Goal: Task Accomplishment & Management: Use online tool/utility

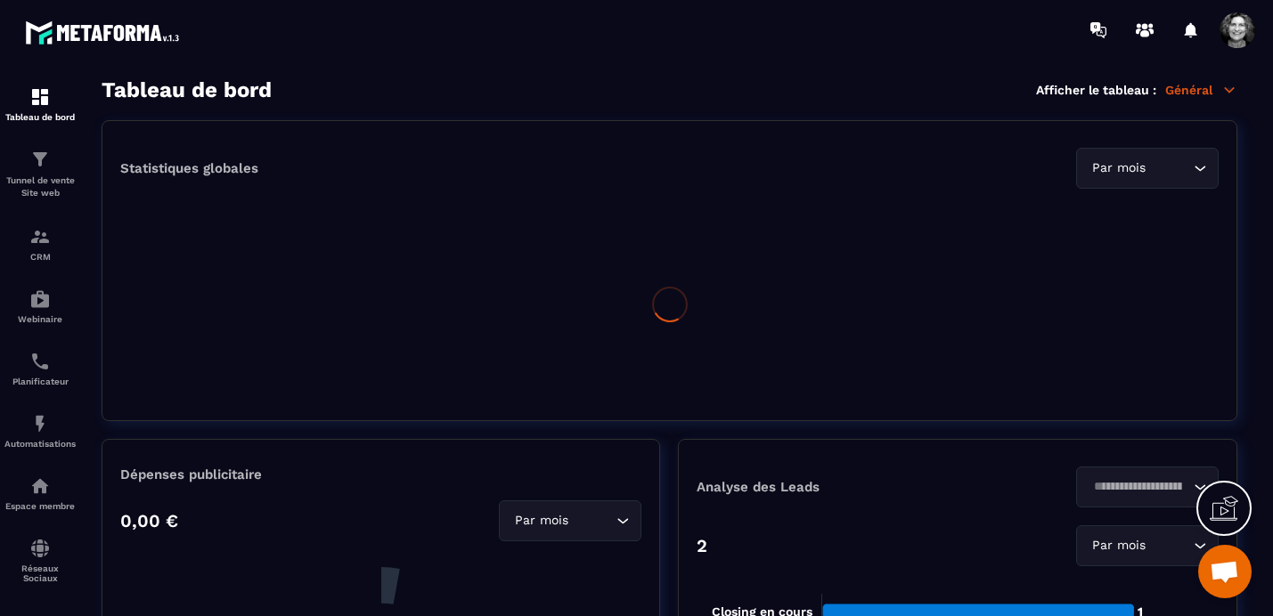
scroll to position [22578, 0]
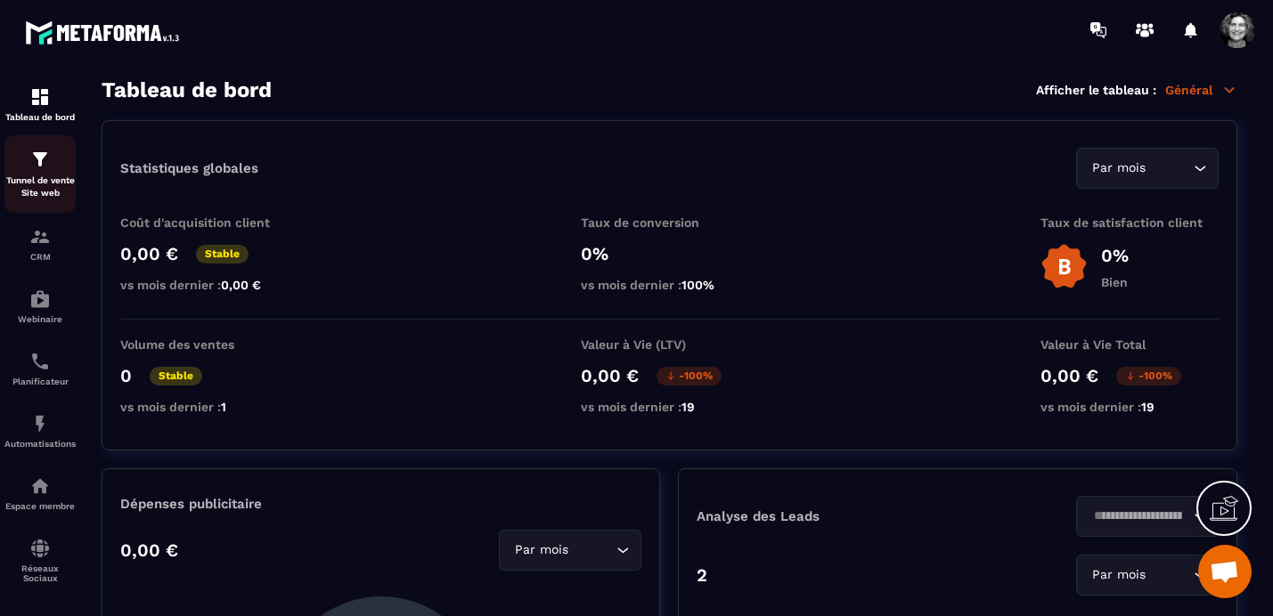
click at [48, 169] on img at bounding box center [39, 159] width 21 height 21
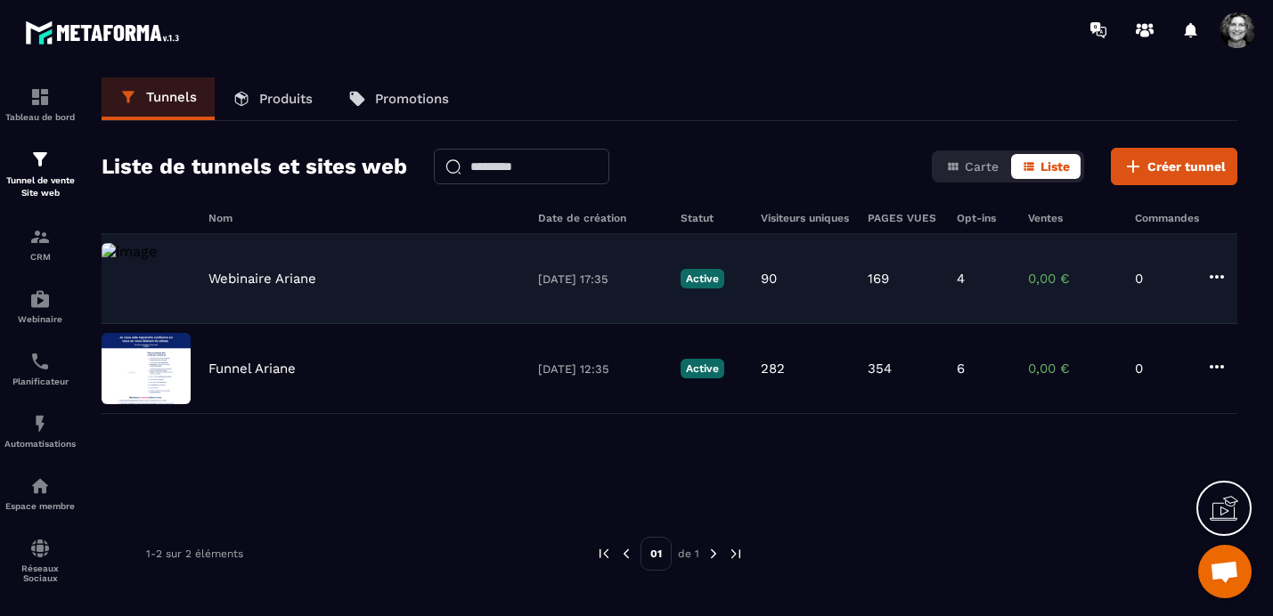
click at [303, 271] on p "Webinaire Ariane" at bounding box center [262, 279] width 108 height 16
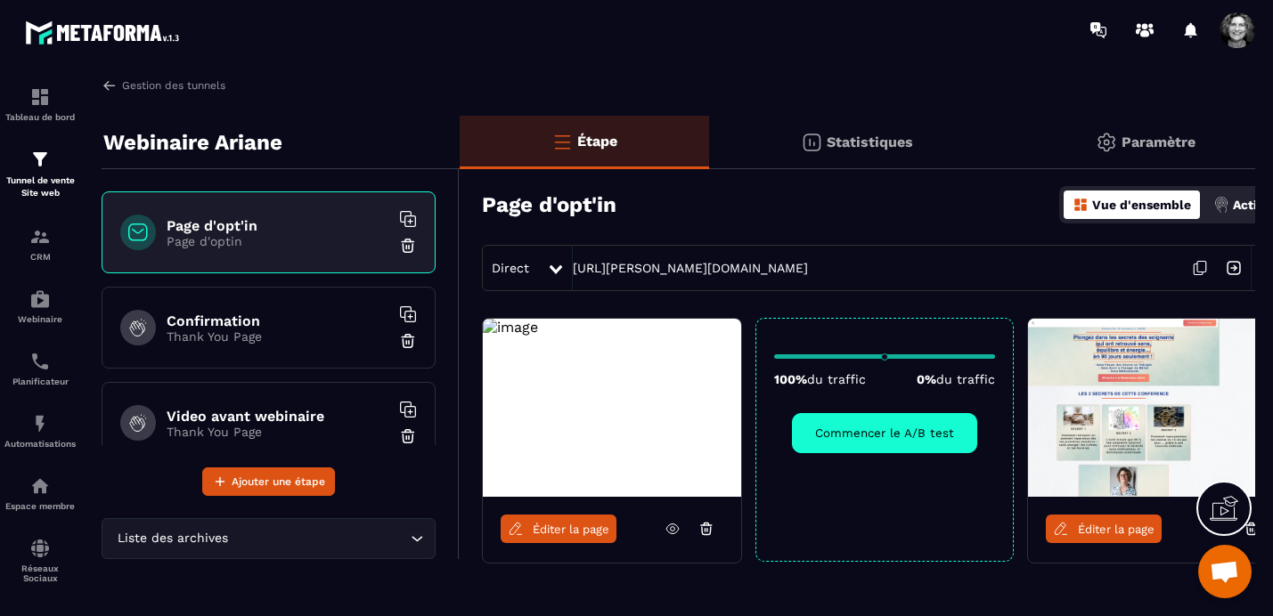
click at [312, 246] on p "Page d'optin" at bounding box center [278, 241] width 223 height 14
click at [567, 531] on span "Éditer la page" at bounding box center [571, 529] width 77 height 13
